Goal: Transaction & Acquisition: Download file/media

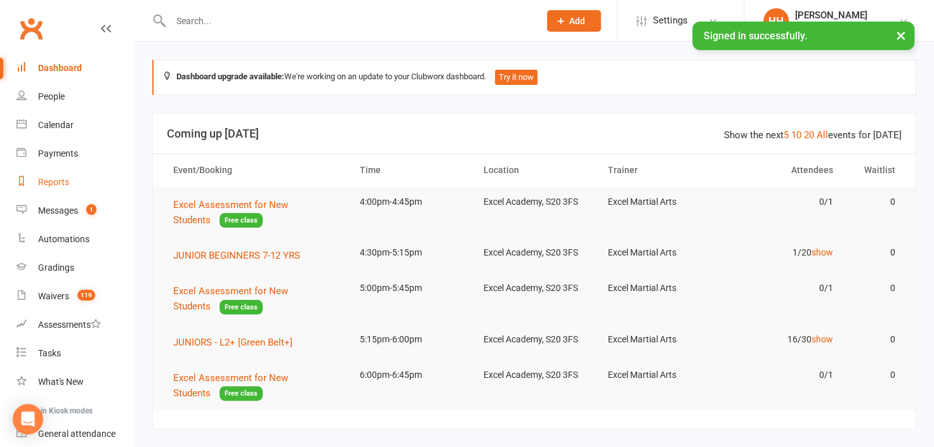
click at [51, 183] on div "Reports" at bounding box center [53, 182] width 31 height 10
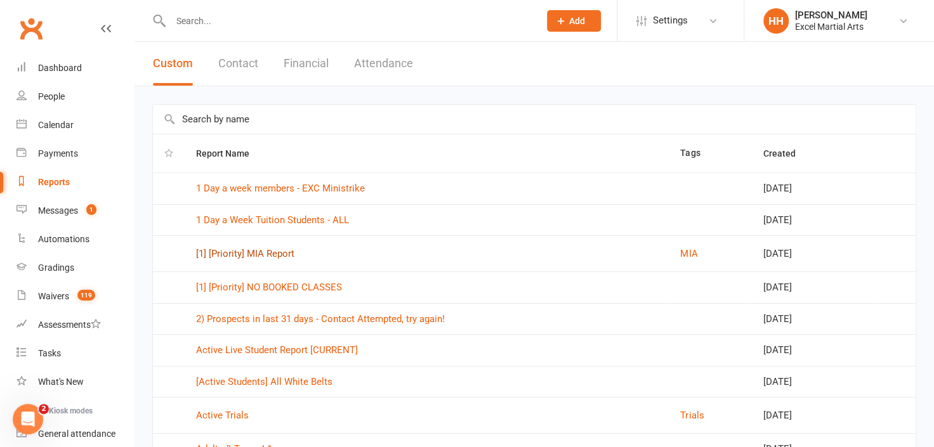
click at [263, 253] on link "[1] [Priority] MIA Report" at bounding box center [245, 253] width 98 height 11
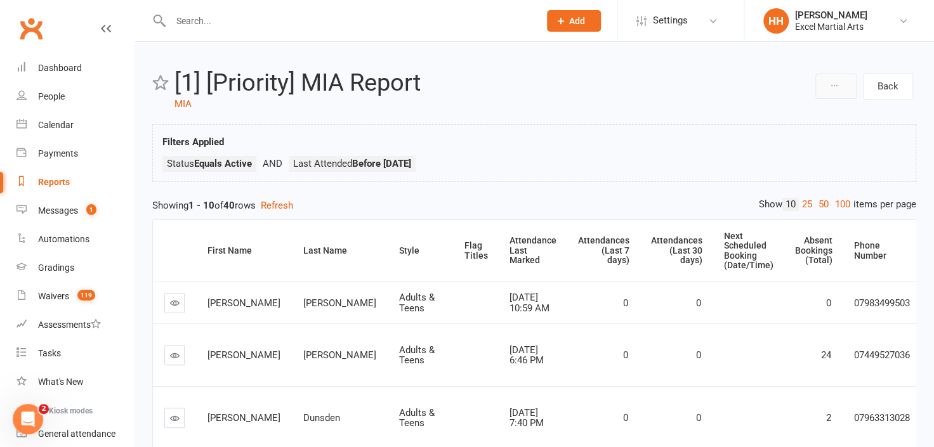
click at [832, 86] on icon at bounding box center [834, 85] width 9 height 9
click at [905, 20] on icon at bounding box center [903, 21] width 10 height 10
click at [621, 129] on div "Filters Applied Status Equals Active Last Attended Before 14 day(s) Ago" at bounding box center [534, 153] width 764 height 58
click at [832, 84] on icon at bounding box center [834, 85] width 9 height 9
click at [661, 90] on h2 "[1] [Priority] MIA Report" at bounding box center [493, 83] width 638 height 27
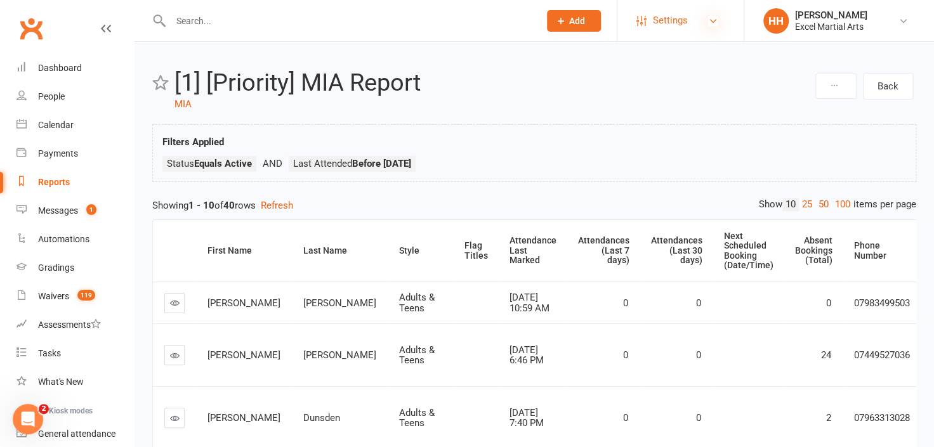
click at [710, 20] on icon at bounding box center [713, 21] width 10 height 10
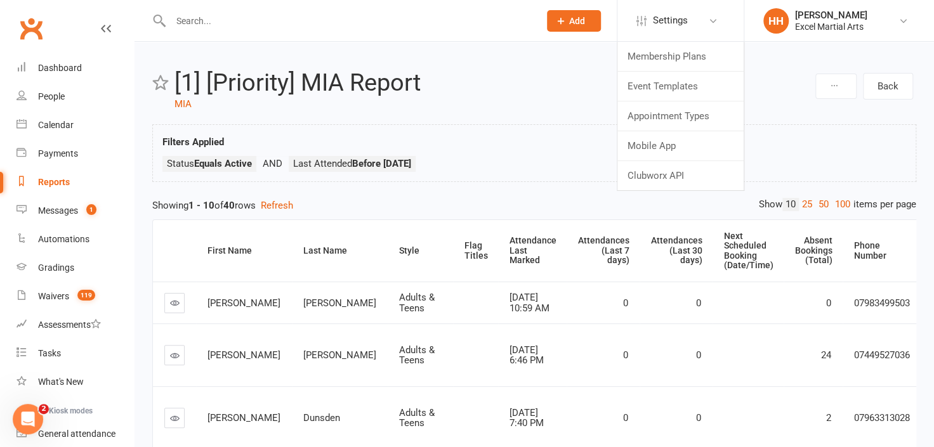
click at [766, 76] on h2 "[1] [Priority] MIA Report" at bounding box center [493, 83] width 638 height 27
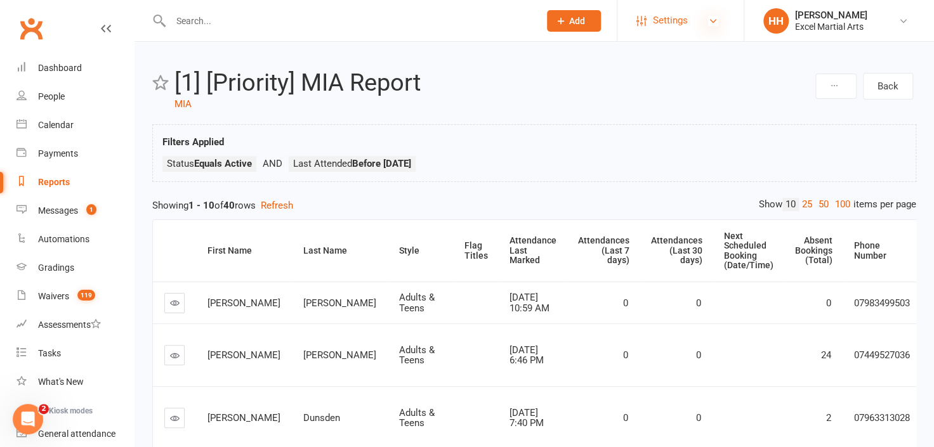
click at [710, 18] on icon at bounding box center [713, 21] width 10 height 10
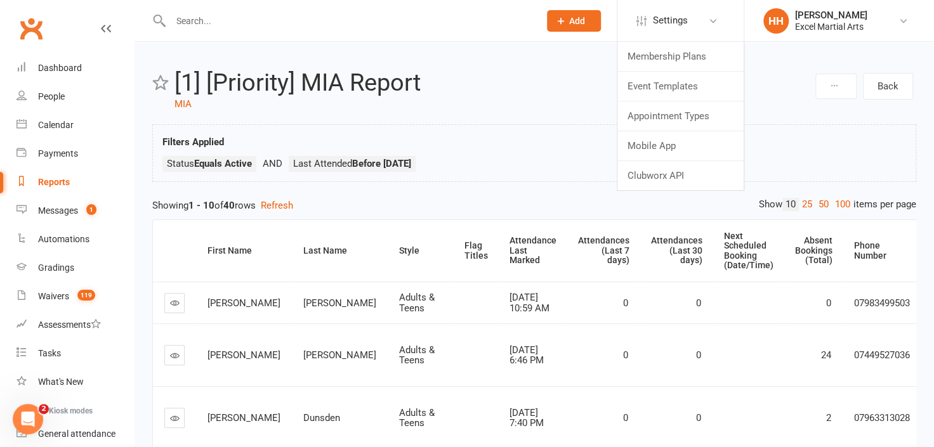
click at [775, 77] on h2 "[1] [Priority] MIA Report" at bounding box center [493, 83] width 638 height 27
drag, startPoint x: 907, startPoint y: 0, endPoint x: 653, endPoint y: 70, distance: 264.0
click at [653, 70] on h2 "[1] [Priority] MIA Report" at bounding box center [493, 83] width 638 height 27
click at [672, 97] on header "Back [1] [Priority] MIA Report MIA" at bounding box center [534, 91] width 764 height 42
click at [832, 86] on icon at bounding box center [834, 85] width 9 height 9
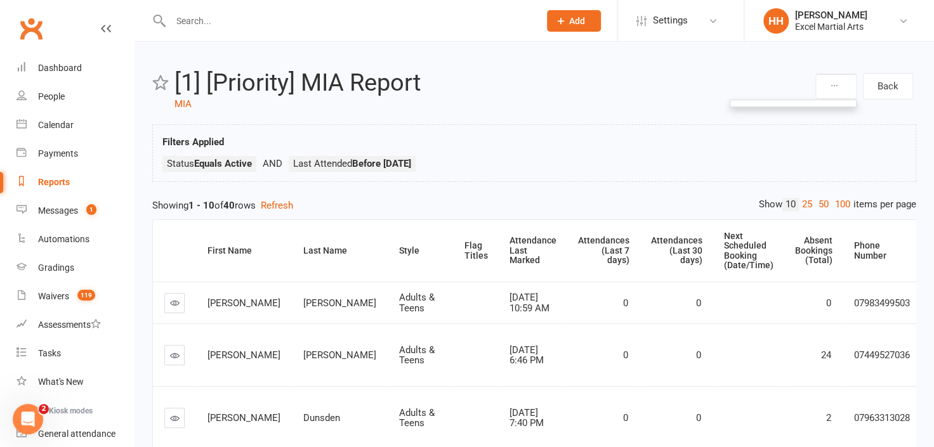
click at [812, 104] on ul at bounding box center [793, 104] width 127 height 8
click at [51, 93] on div "People" at bounding box center [51, 96] width 27 height 10
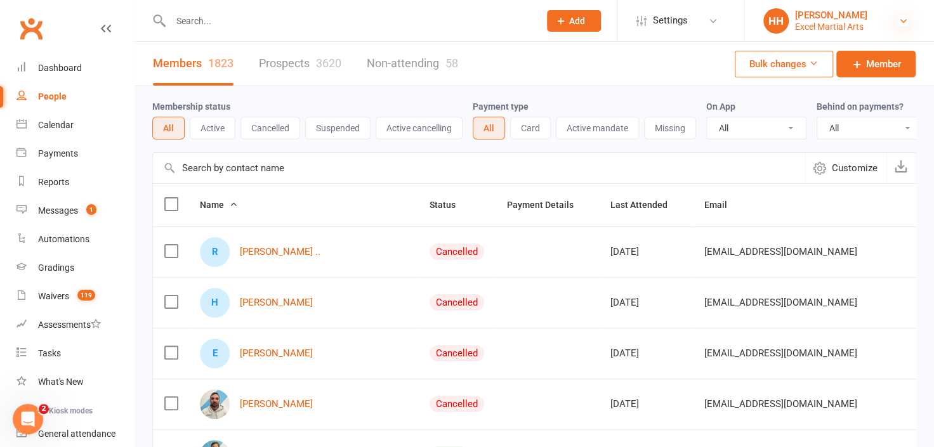
click at [905, 19] on icon at bounding box center [903, 21] width 10 height 10
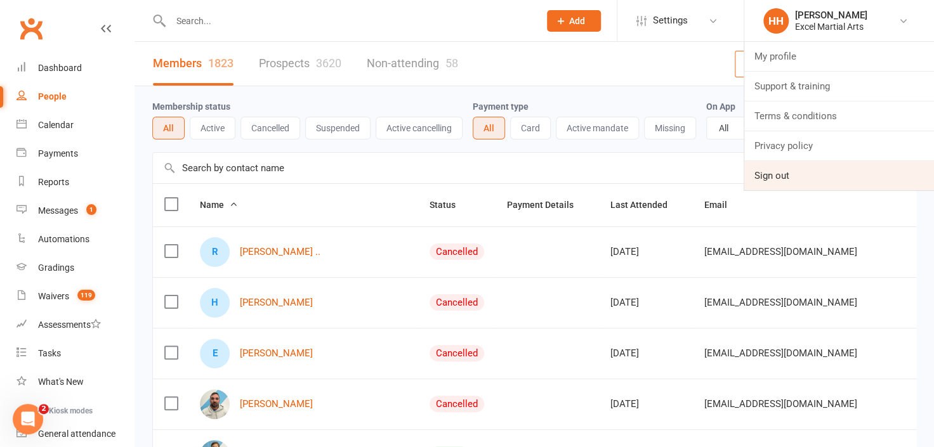
click at [779, 175] on link "Sign out" at bounding box center [839, 175] width 190 height 29
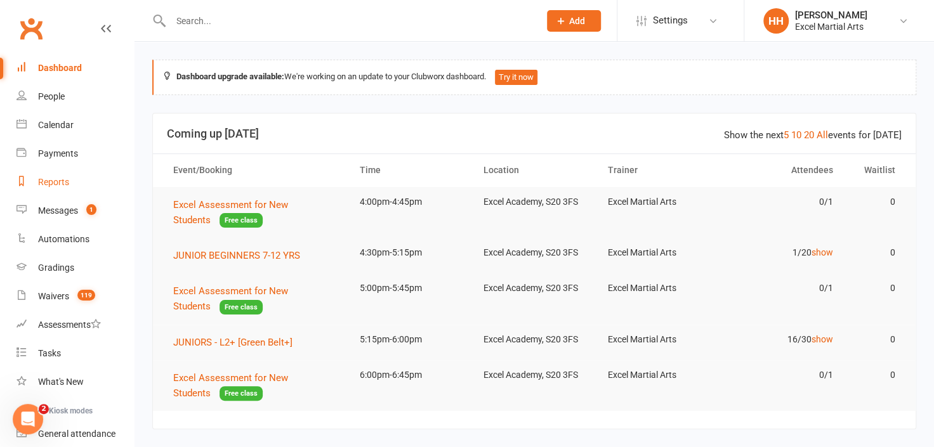
click at [53, 178] on div "Reports" at bounding box center [53, 182] width 31 height 10
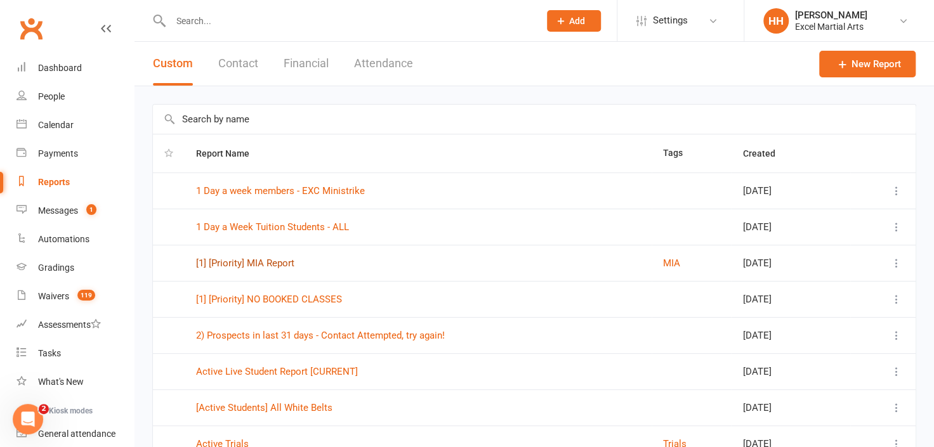
click at [260, 258] on link "[1] [Priority] MIA Report" at bounding box center [245, 263] width 98 height 11
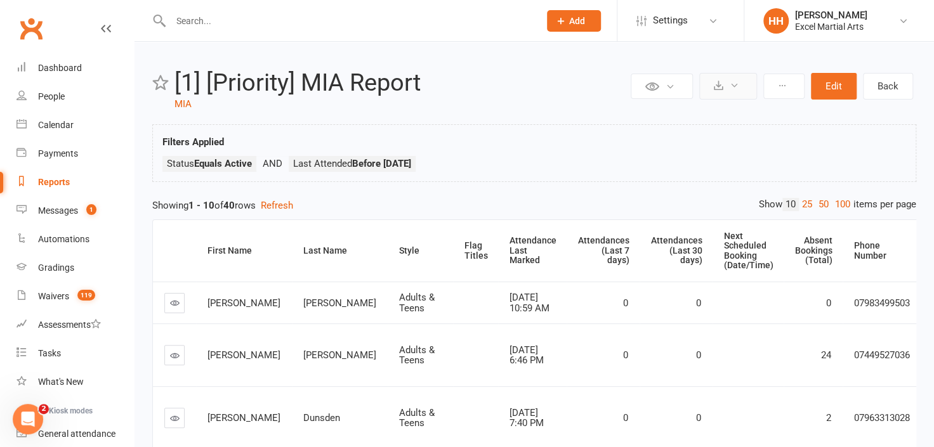
click at [723, 86] on icon at bounding box center [719, 86] width 10 height 10
click at [677, 115] on link "Export to CSV" at bounding box center [689, 116] width 133 height 25
